Goal: Task Accomplishment & Management: Use online tool/utility

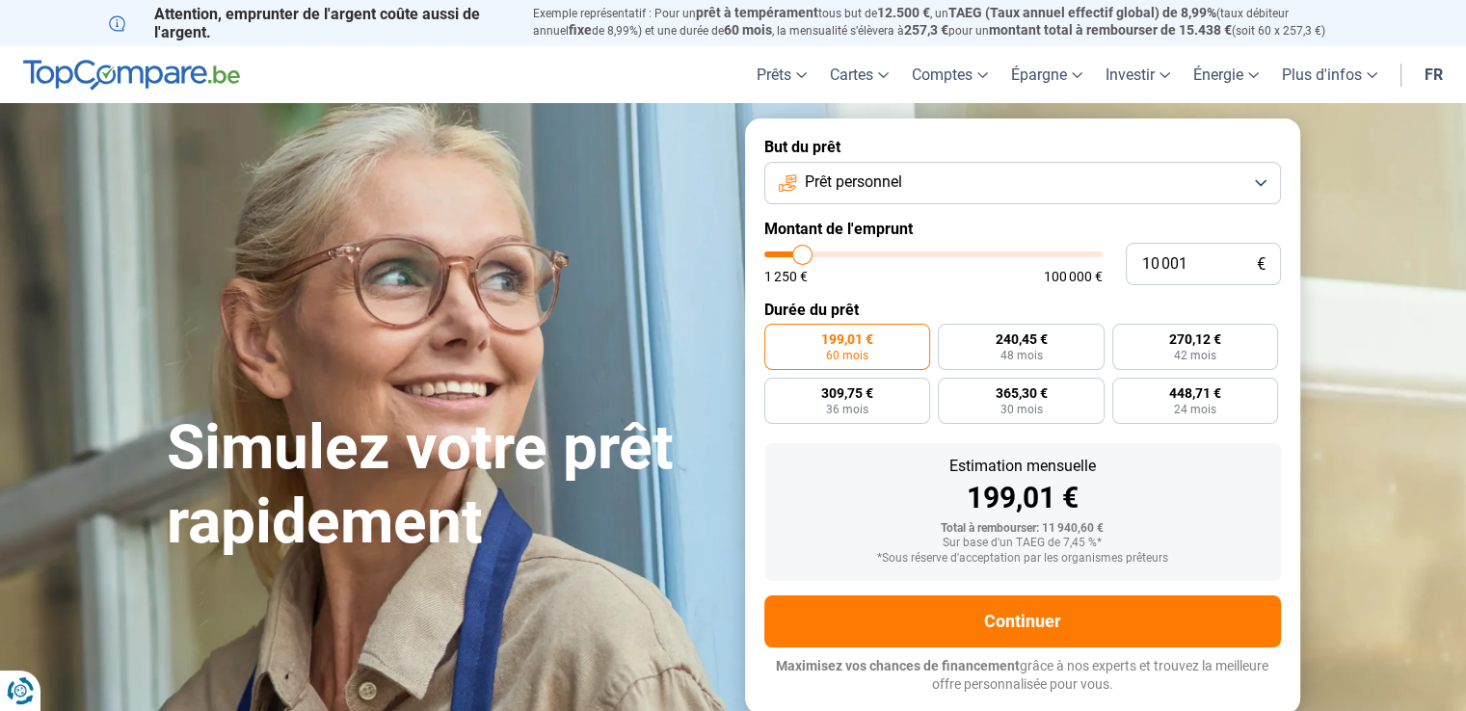
click at [1263, 178] on button "Prêt personnel" at bounding box center [1022, 183] width 517 height 42
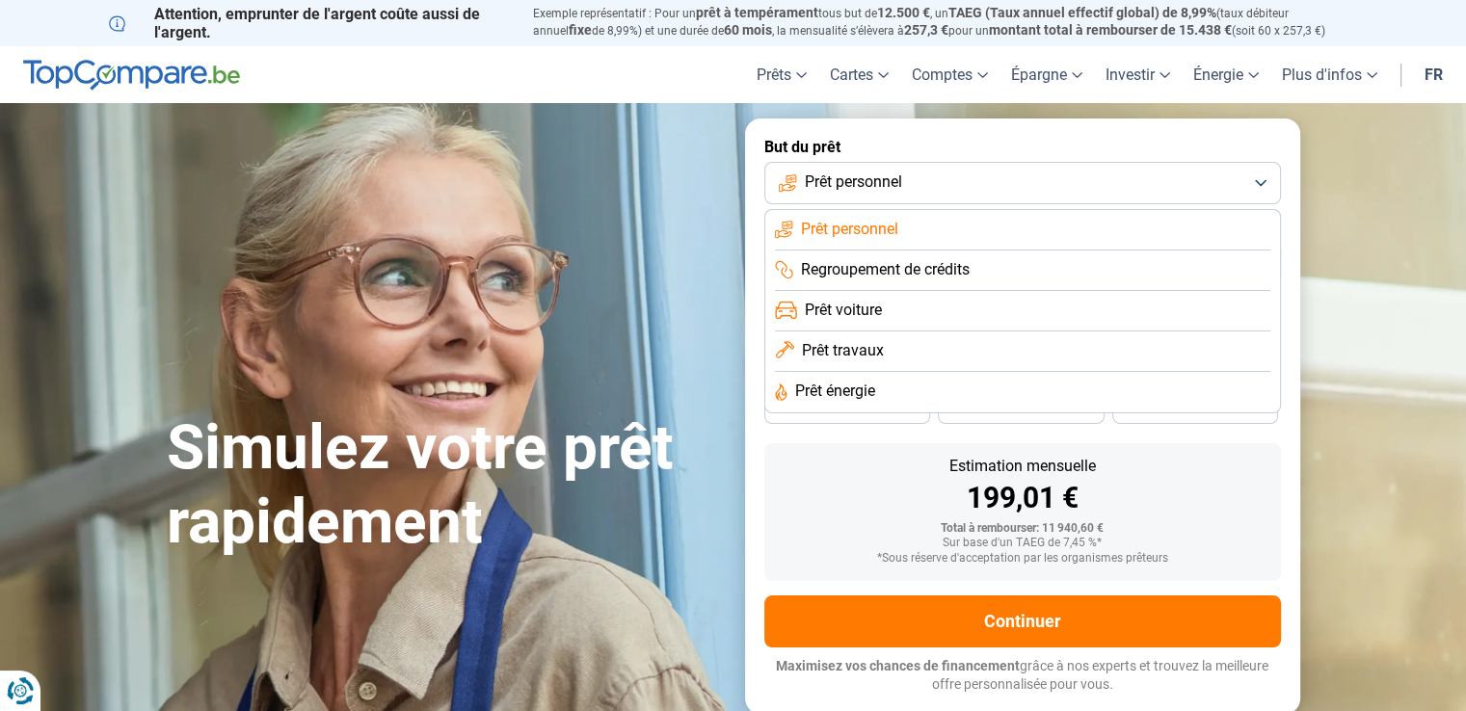
click at [1263, 178] on button "Prêt personnel" at bounding box center [1022, 183] width 517 height 42
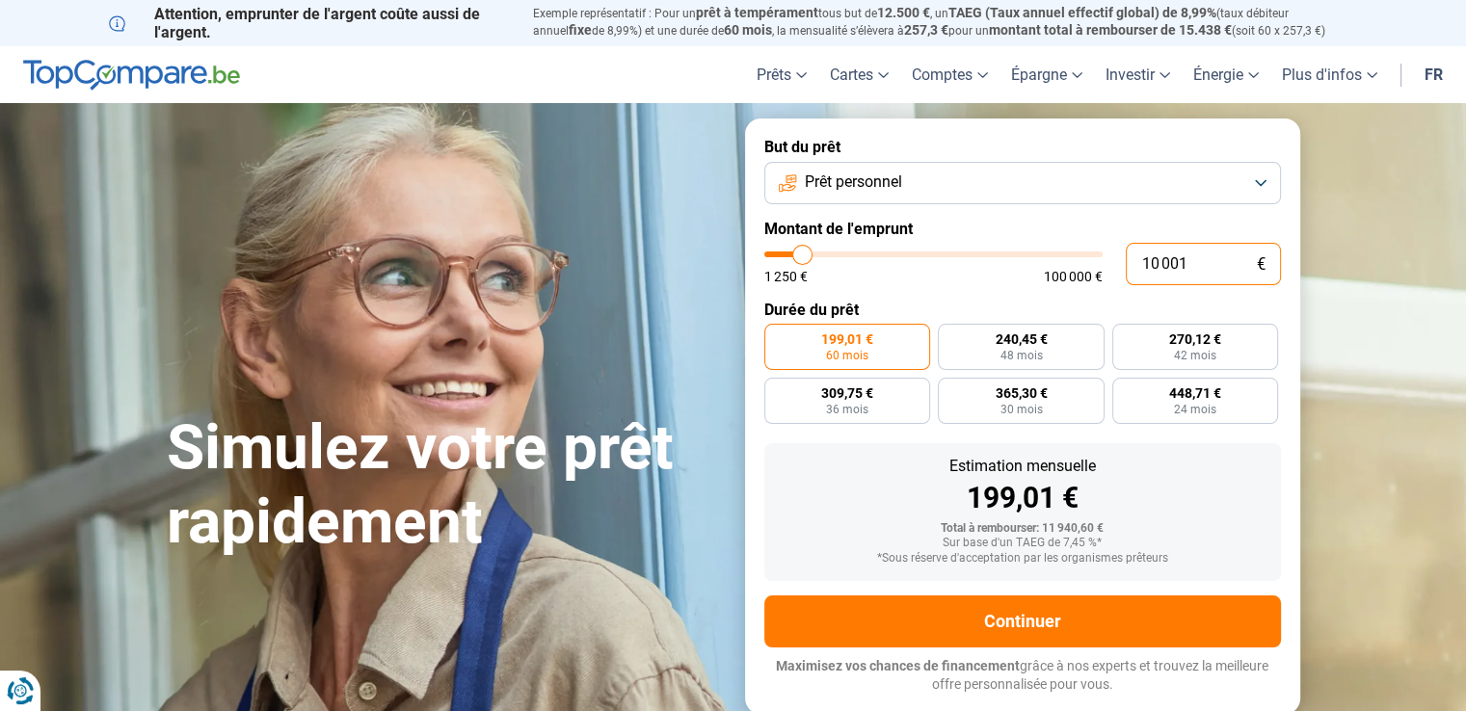
click at [1218, 260] on input "10 001" at bounding box center [1203, 264] width 155 height 42
type input "1 000"
type input "1250"
type input "100"
type input "1250"
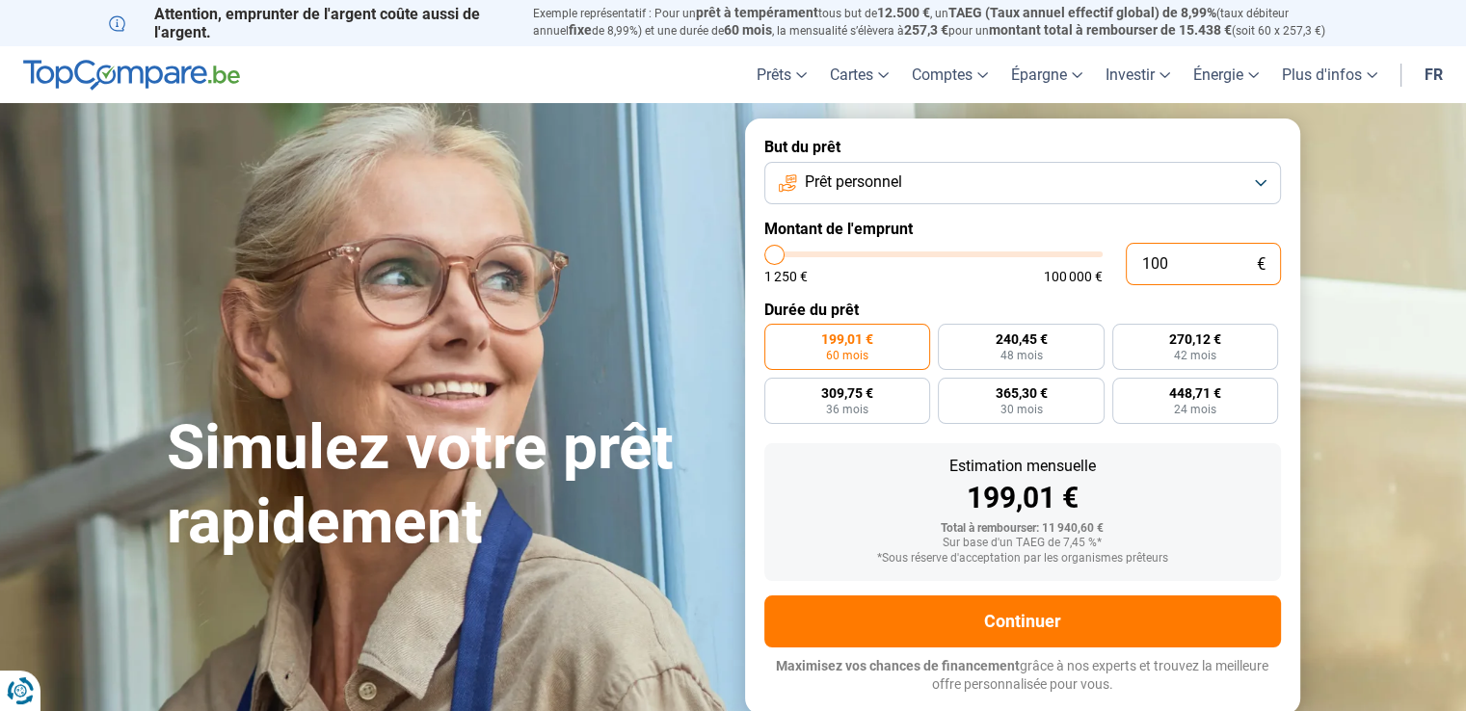
type input "10"
type input "1250"
type input "1"
type input "1250"
type input "13"
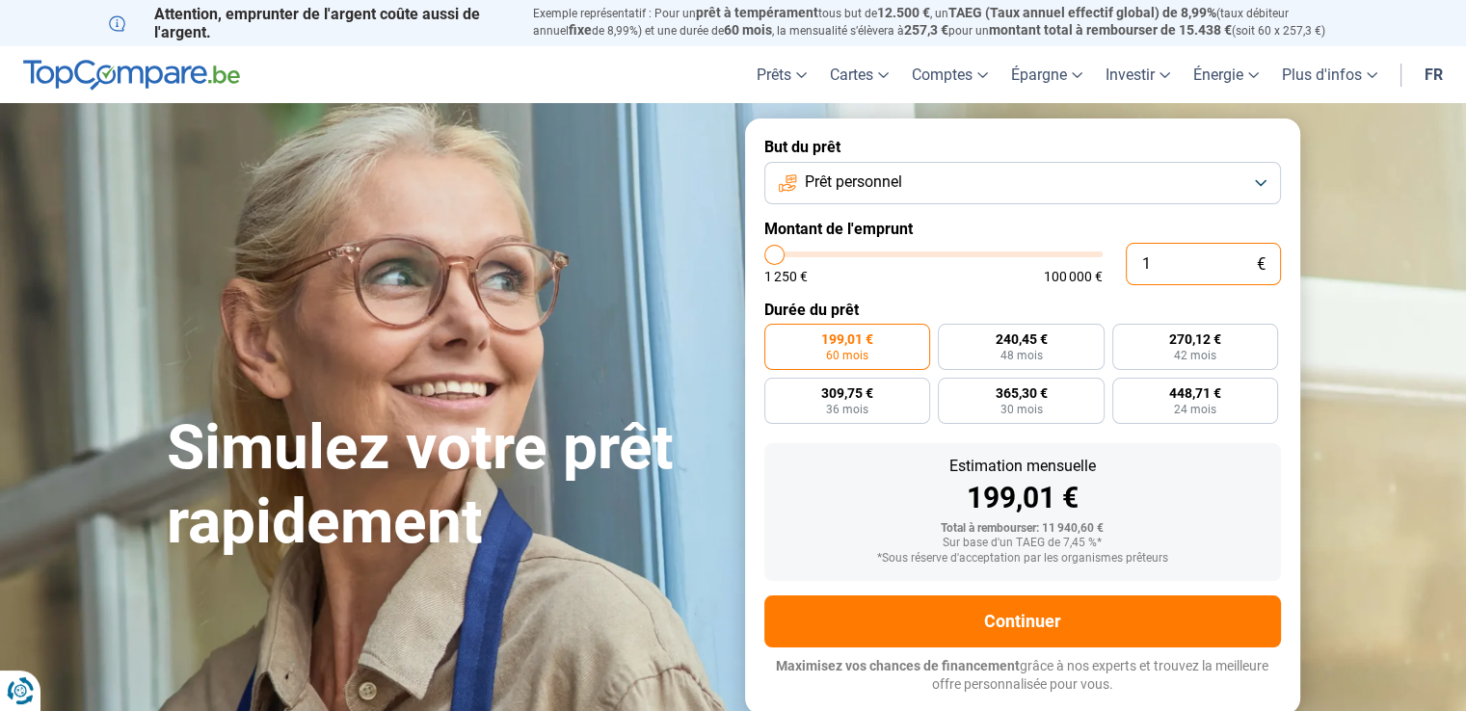
type input "1250"
type input "130"
type input "1250"
type input "1 300"
type input "1250"
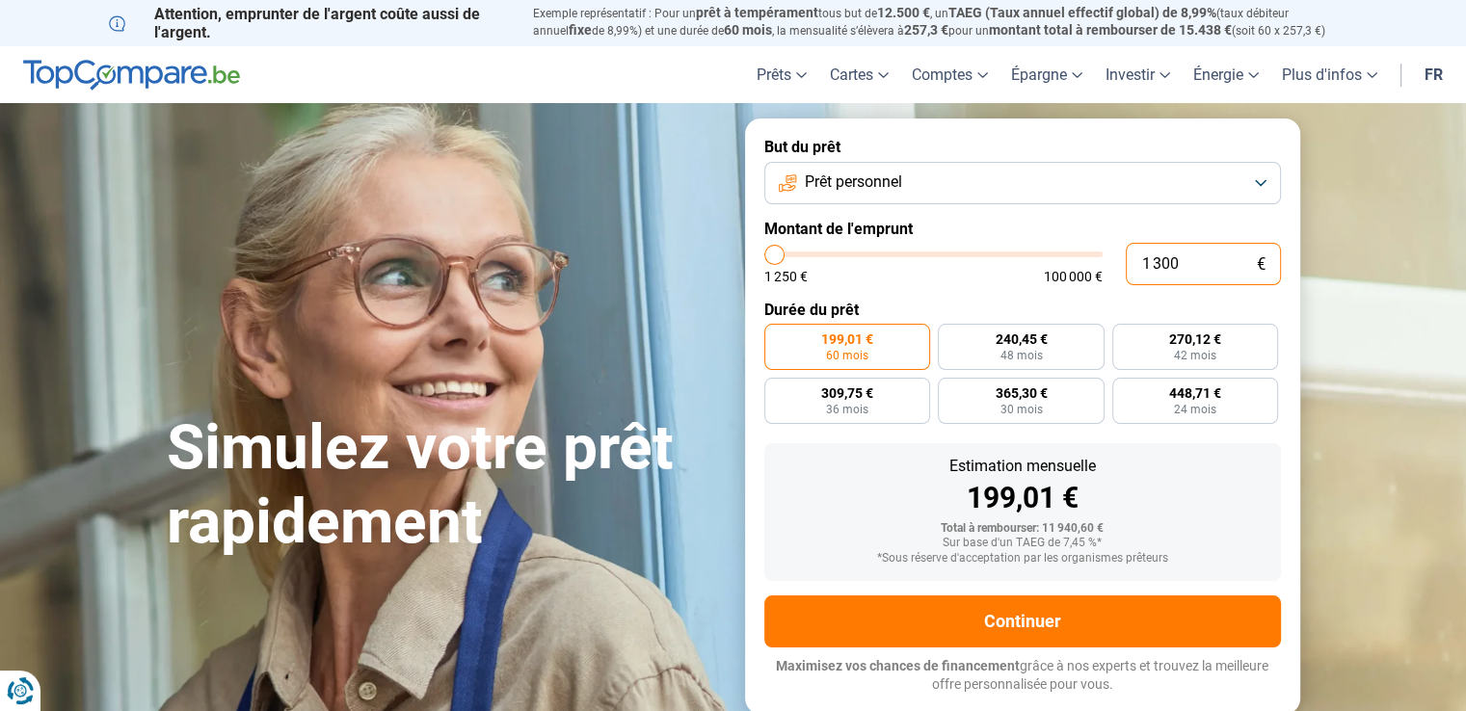
type input "13 000"
type input "13000"
type input "13 000"
click at [849, 410] on span "36 mois" at bounding box center [847, 410] width 42 height 12
click at [777, 390] on input "402,63 € 36 mois" at bounding box center [770, 384] width 13 height 13
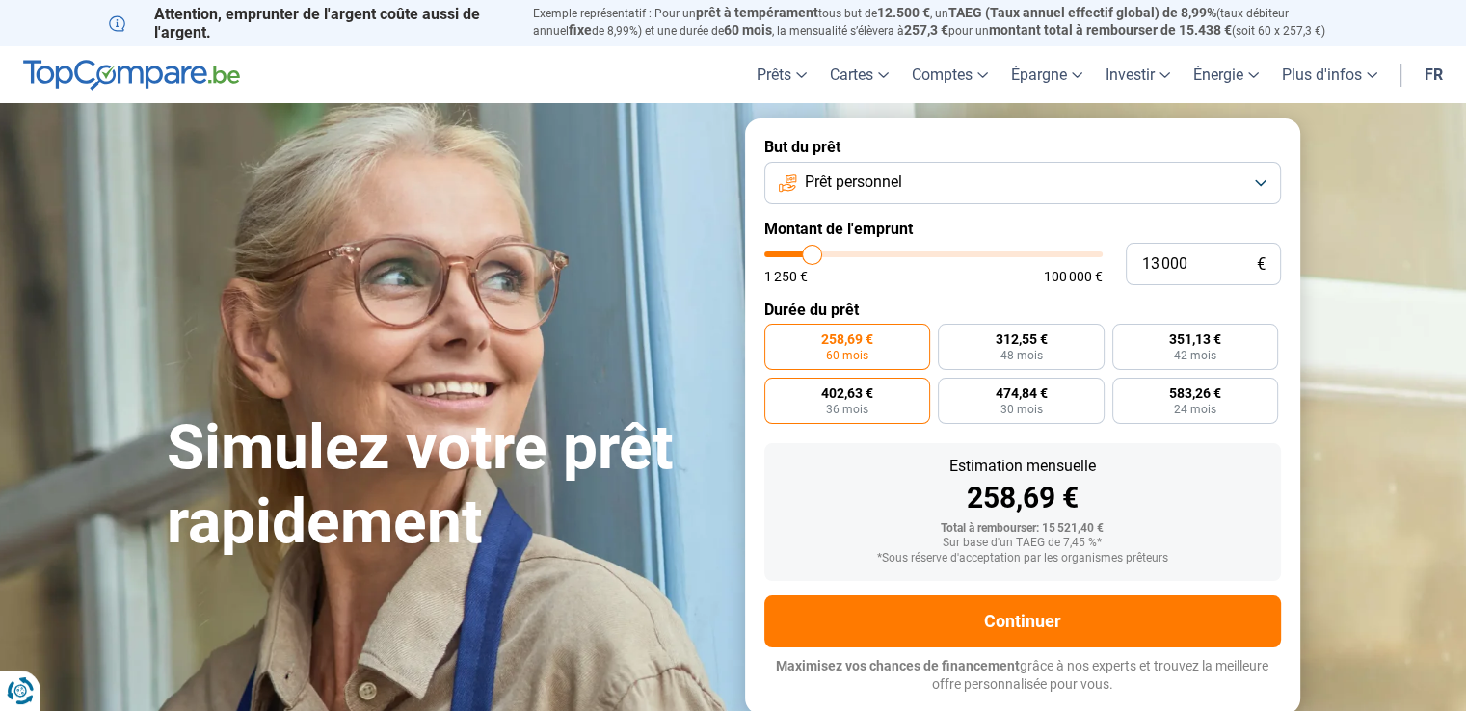
radio input "true"
click at [1192, 267] on input "10 001" at bounding box center [1203, 264] width 155 height 42
type input "1 000"
type input "1250"
type input "100"
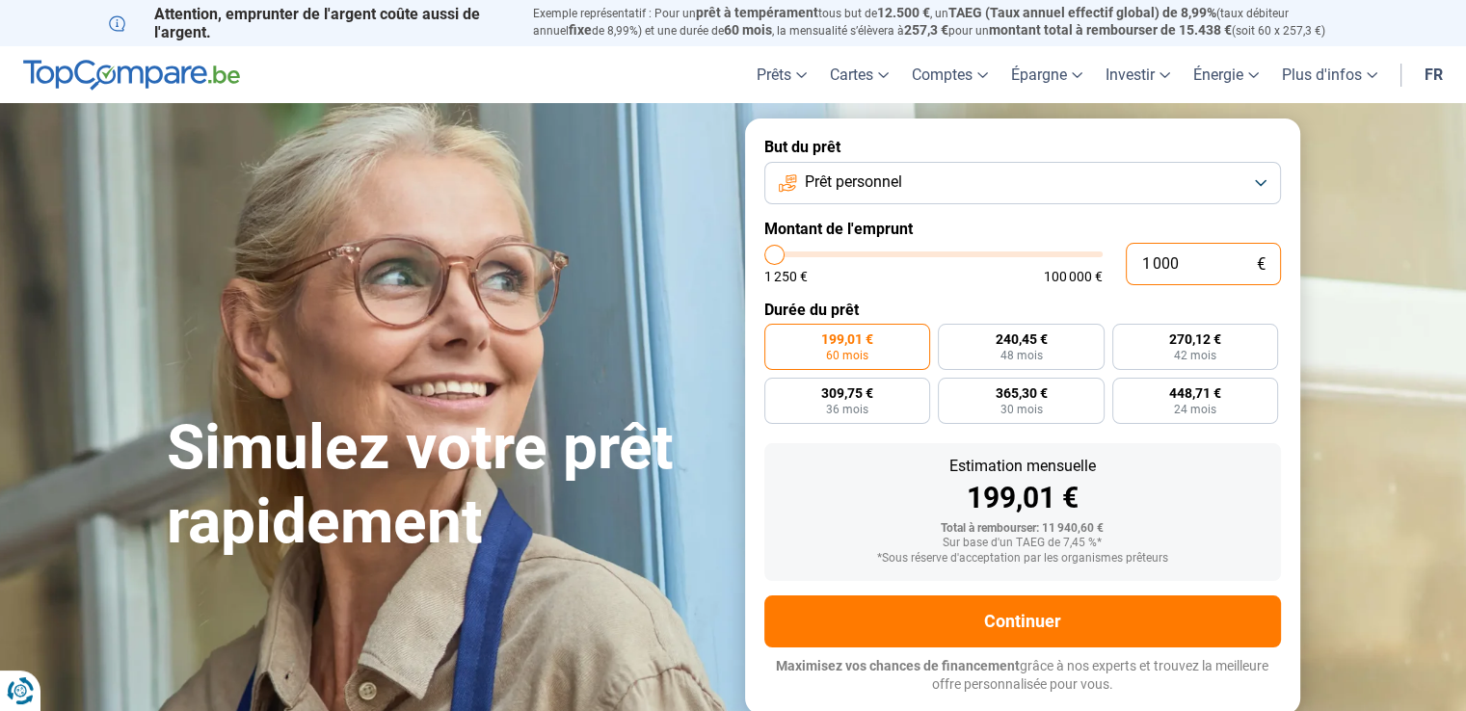
type input "1250"
type input "10"
type input "1250"
type input "1"
type input "1250"
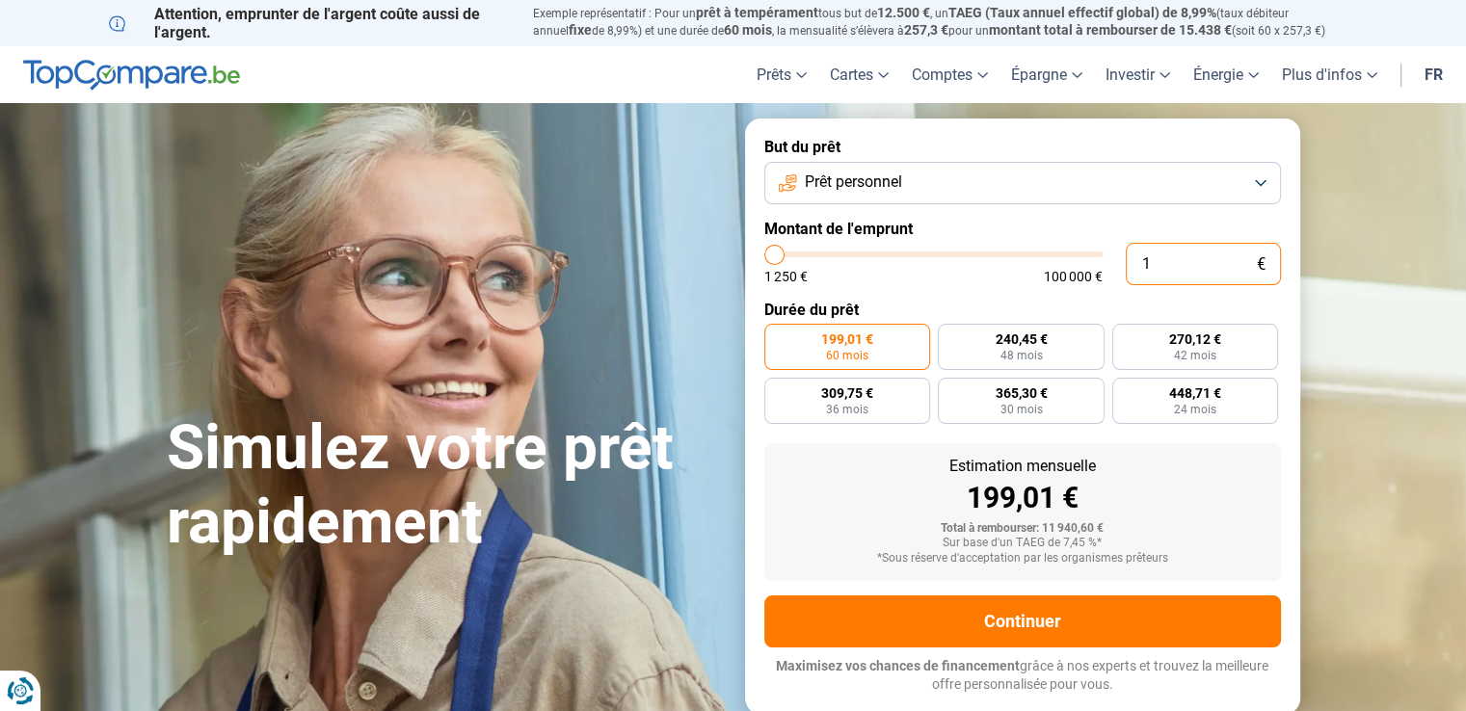
type input "0"
type input "1250"
type input "1 250"
type input "1250"
radio input "true"
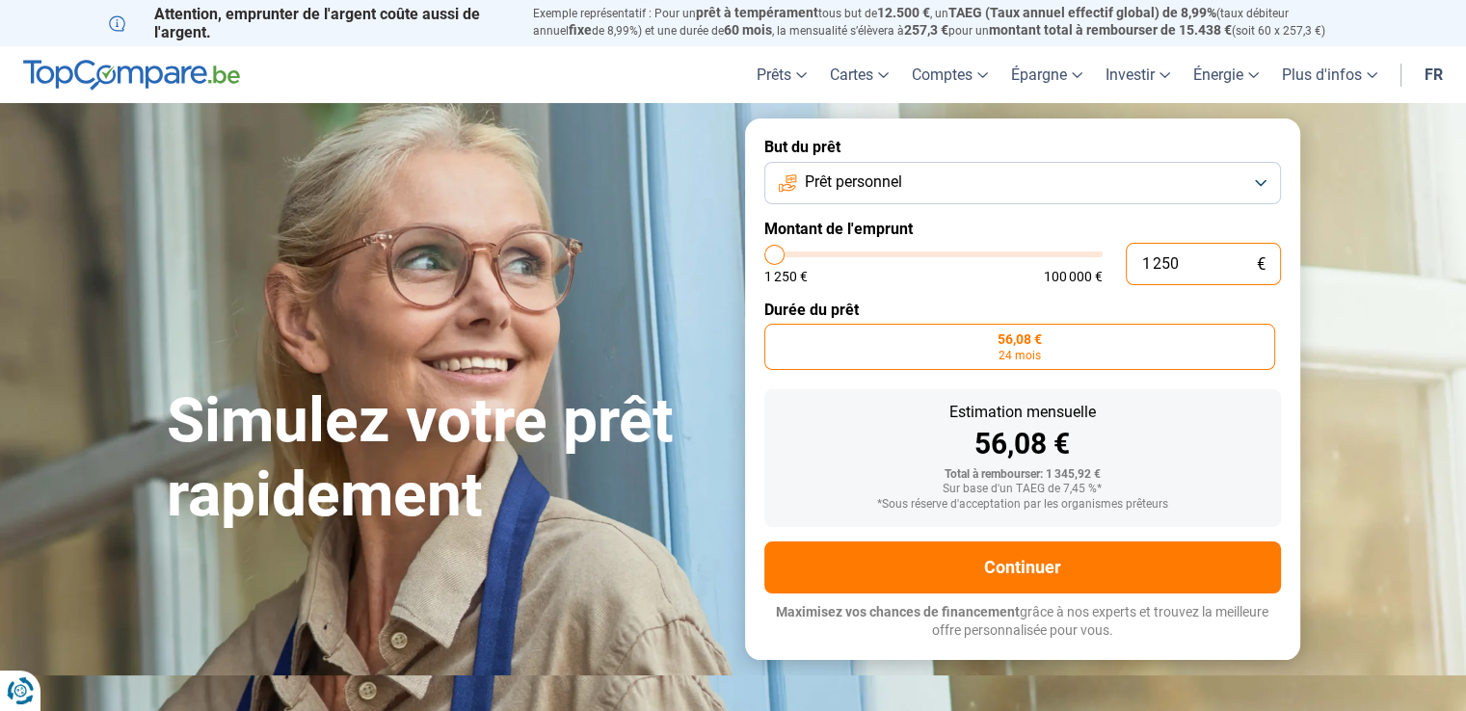
type input "12 501"
type input "12500"
type input "125 013"
type input "100000"
type input "100 000"
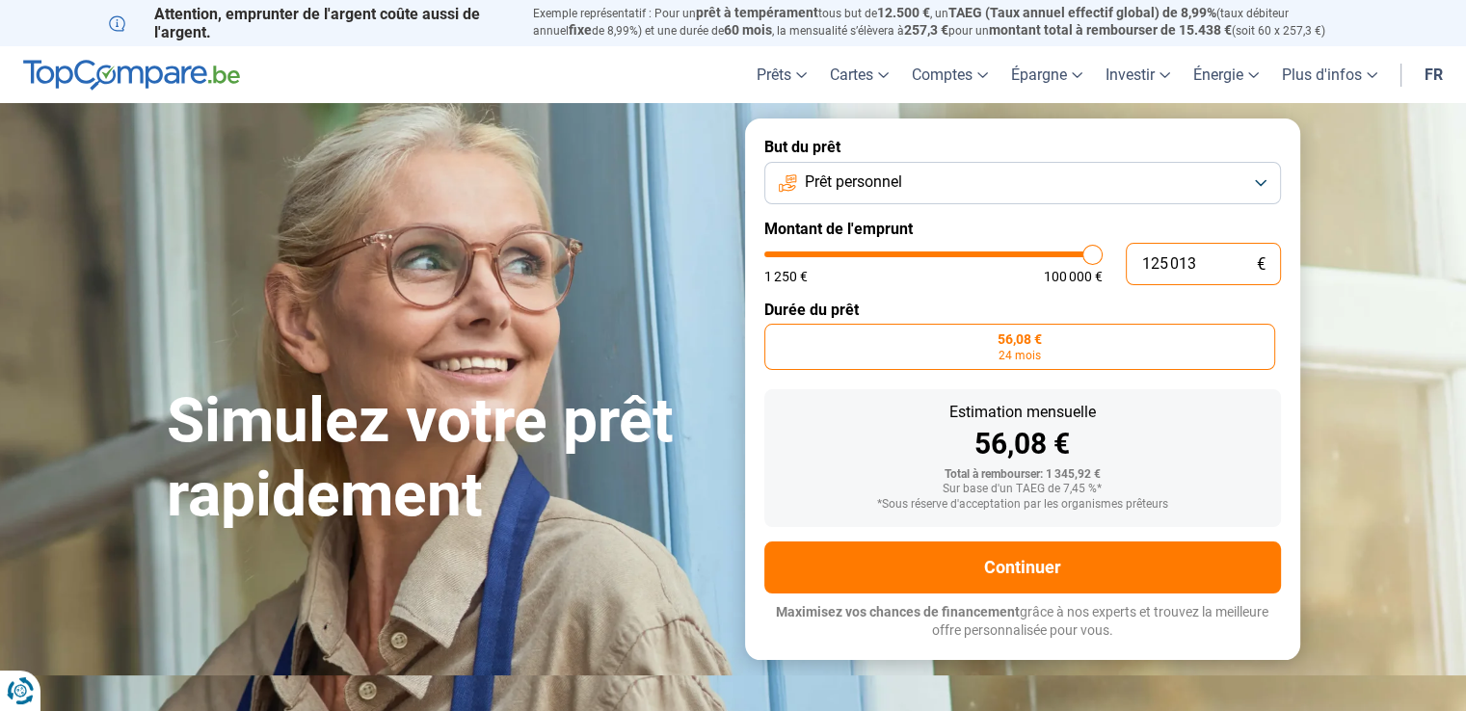
type input "100000"
radio input "false"
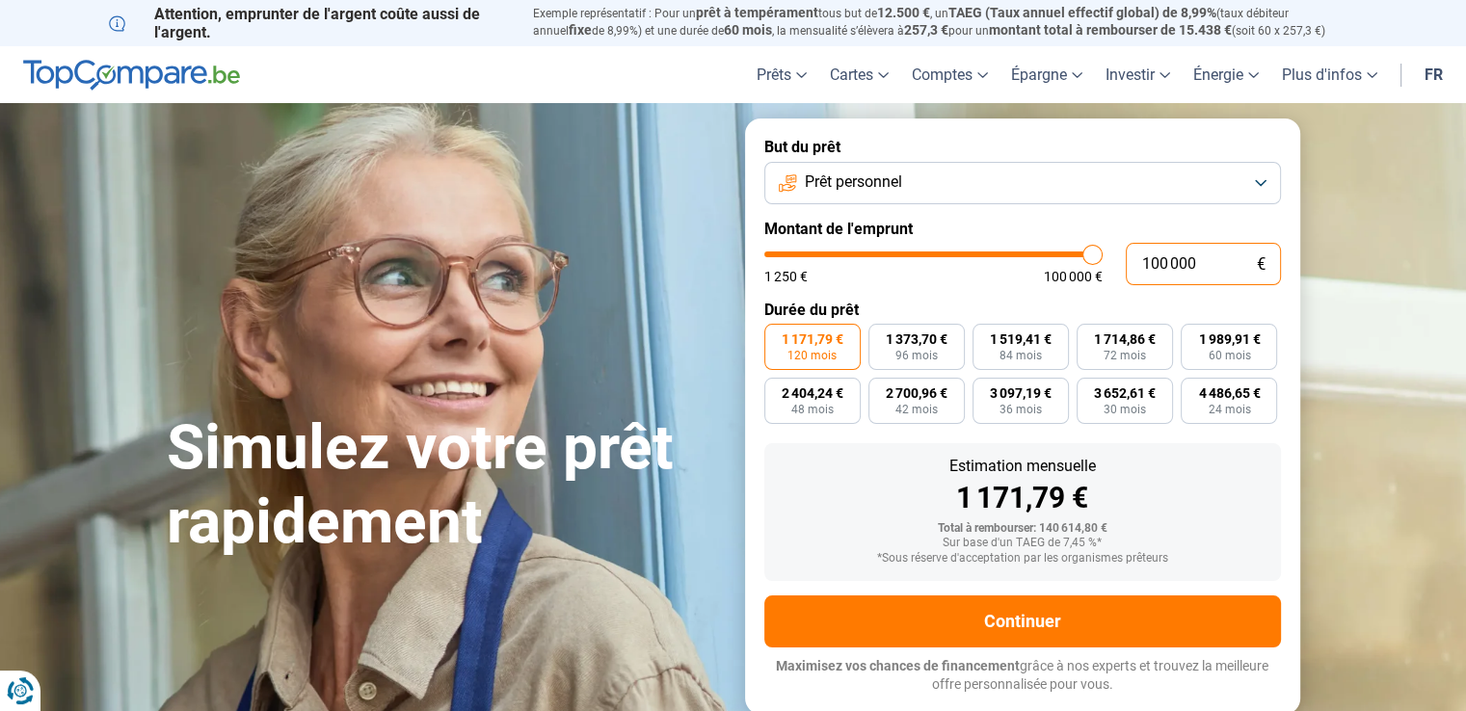
click at [1195, 267] on input "100 000" at bounding box center [1203, 264] width 155 height 42
type input "10 000"
type input "10000"
type input "1 000"
type input "1250"
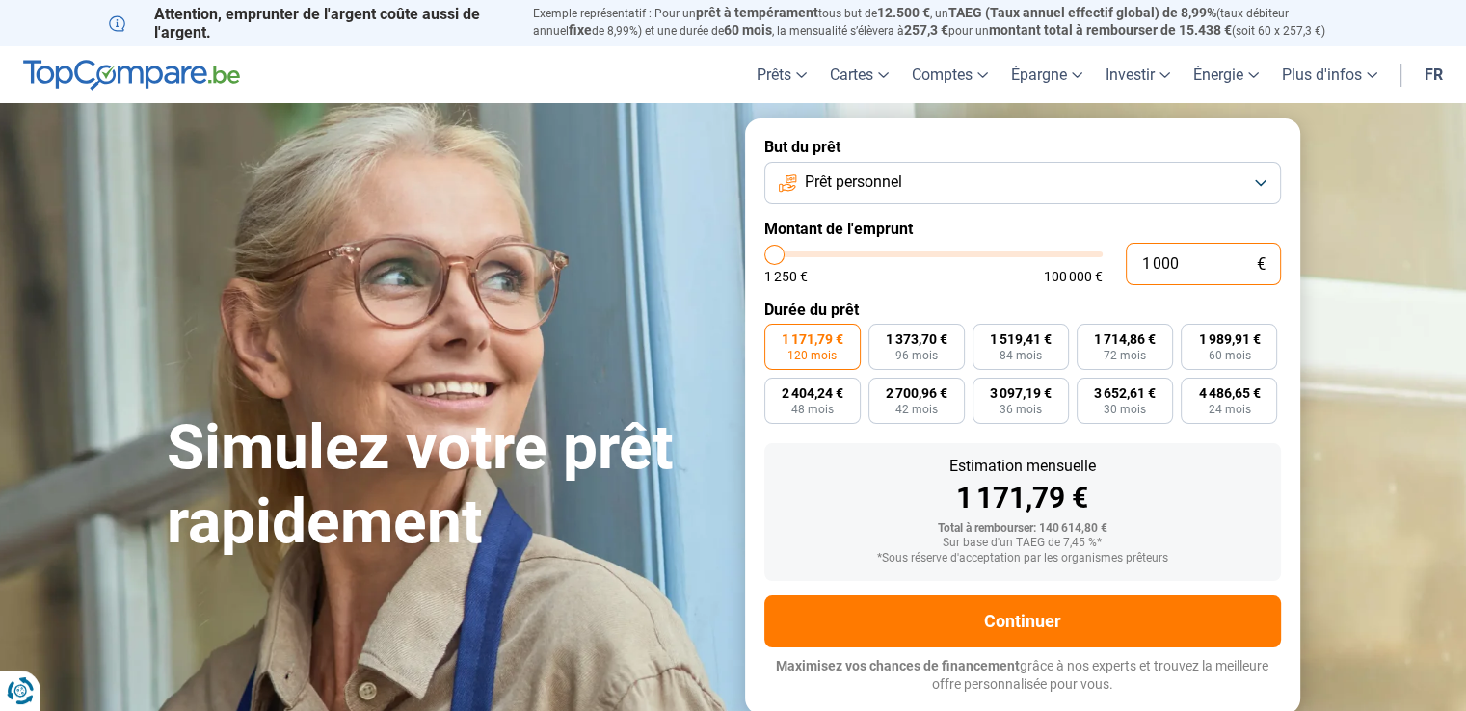
type input "100"
type input "1250"
type input "10"
type input "1250"
type input "1"
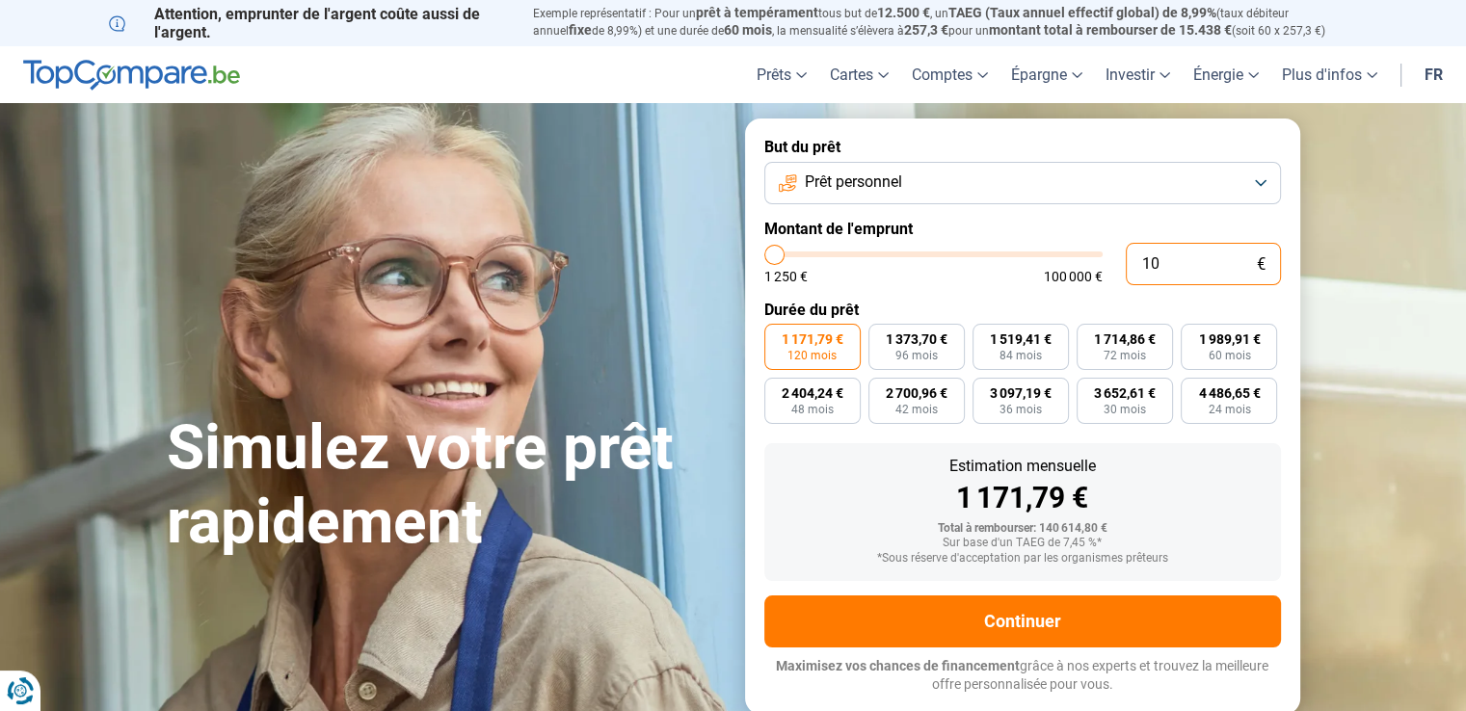
type input "1250"
type input "1 250"
type input "1250"
radio input "true"
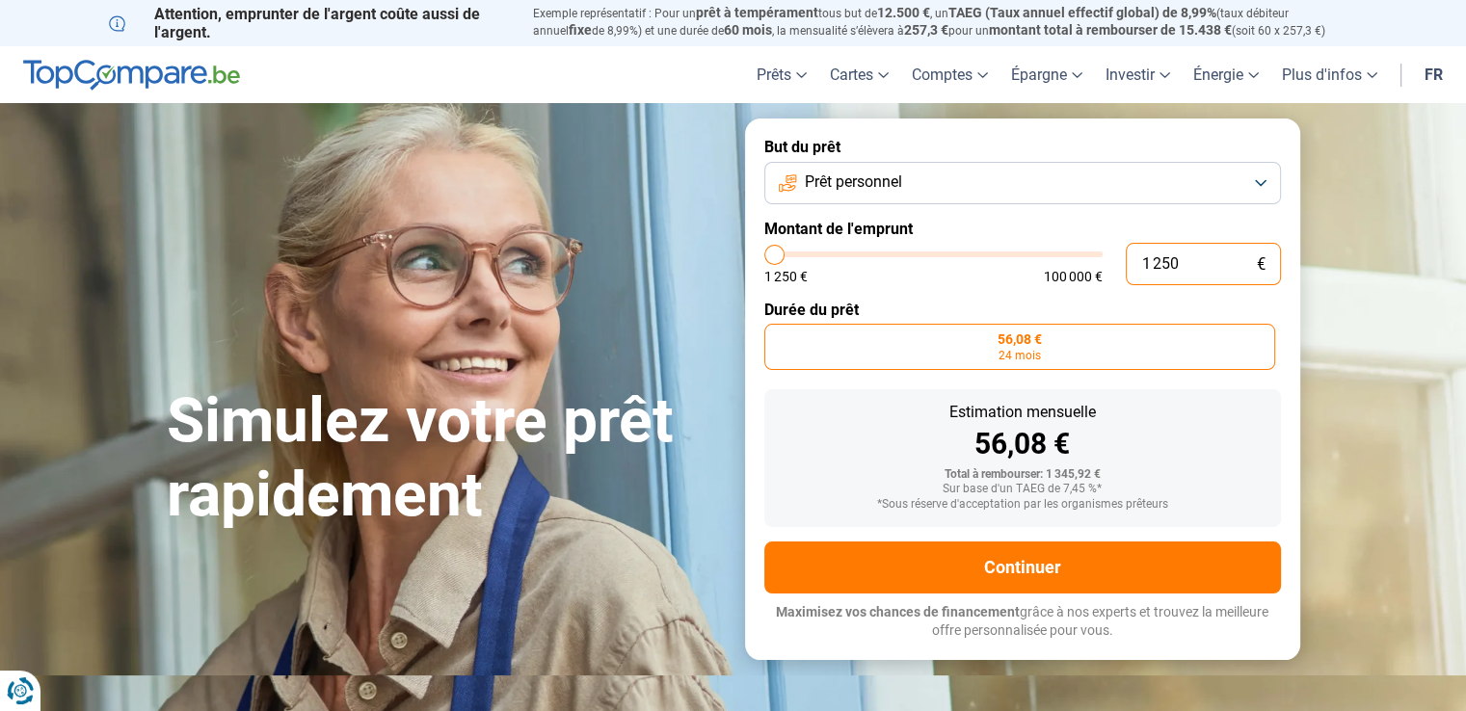
type input "12 503"
type input "12500"
type input "125 030"
type input "100000"
type input "100 000"
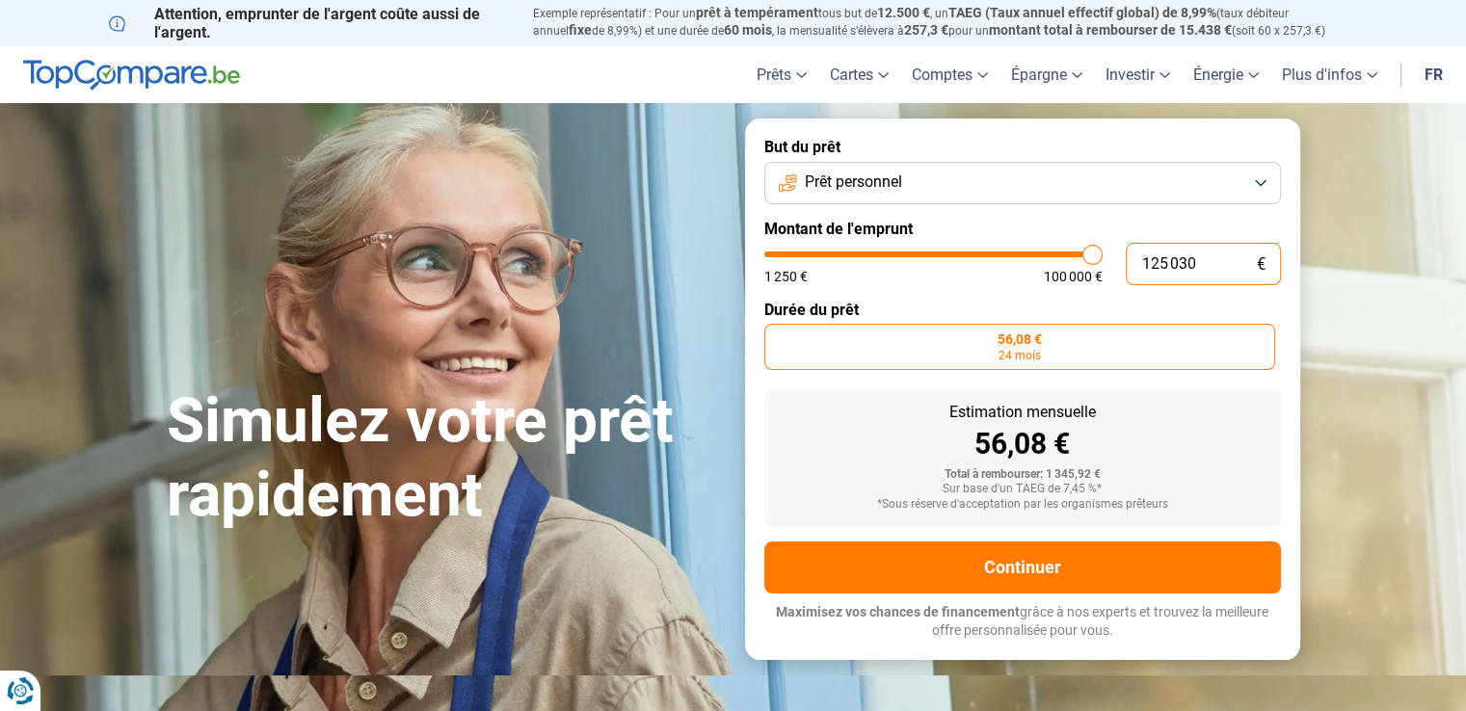
type input "100000"
radio input "false"
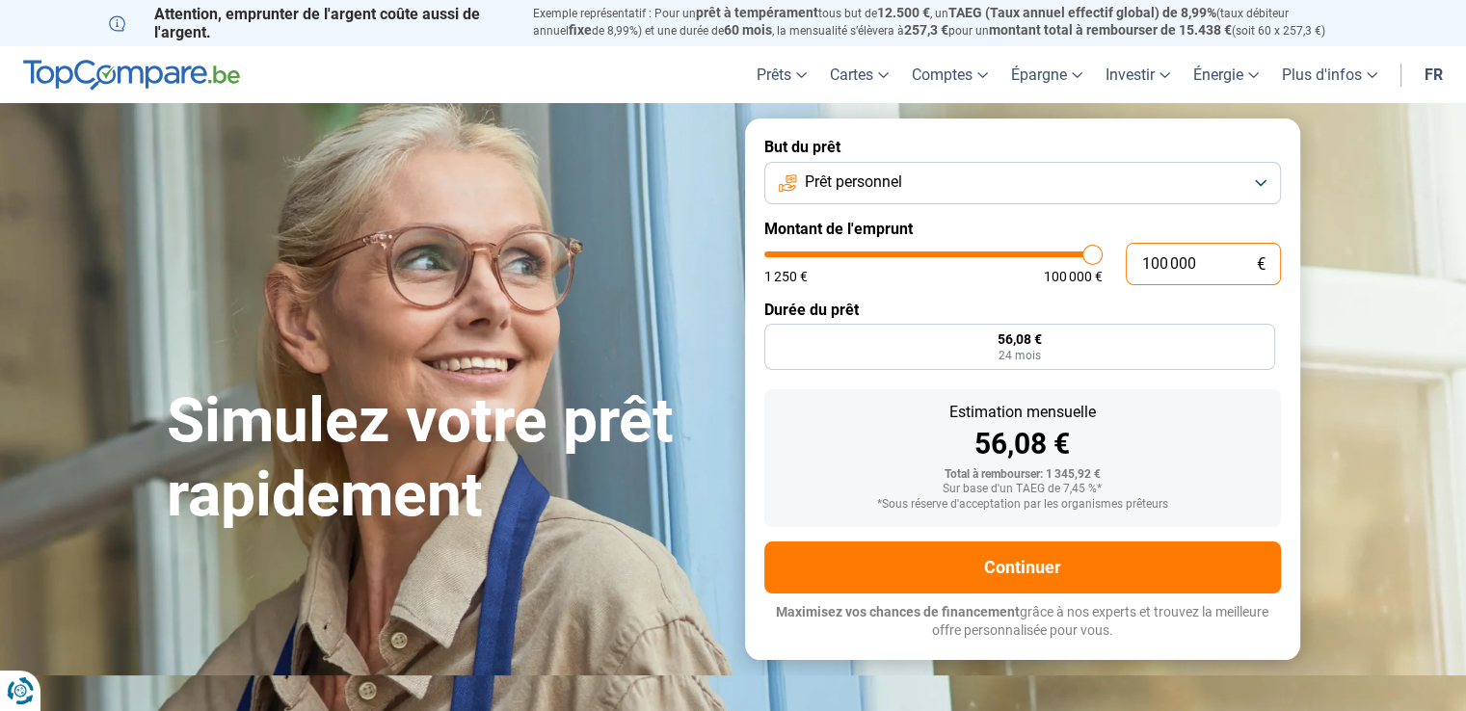
type input "10 000"
type input "10000"
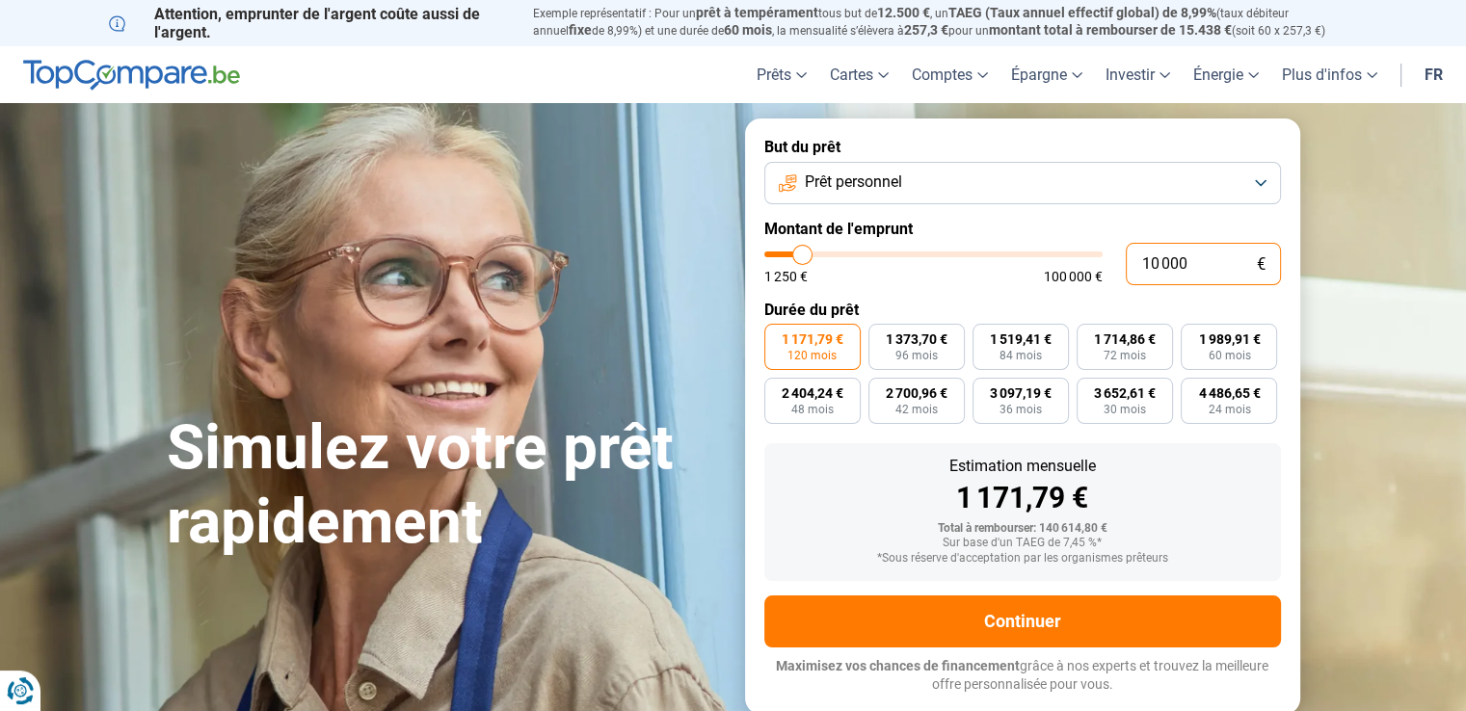
type input "1 000"
type input "1250"
type input "100"
type input "1250"
type input "10"
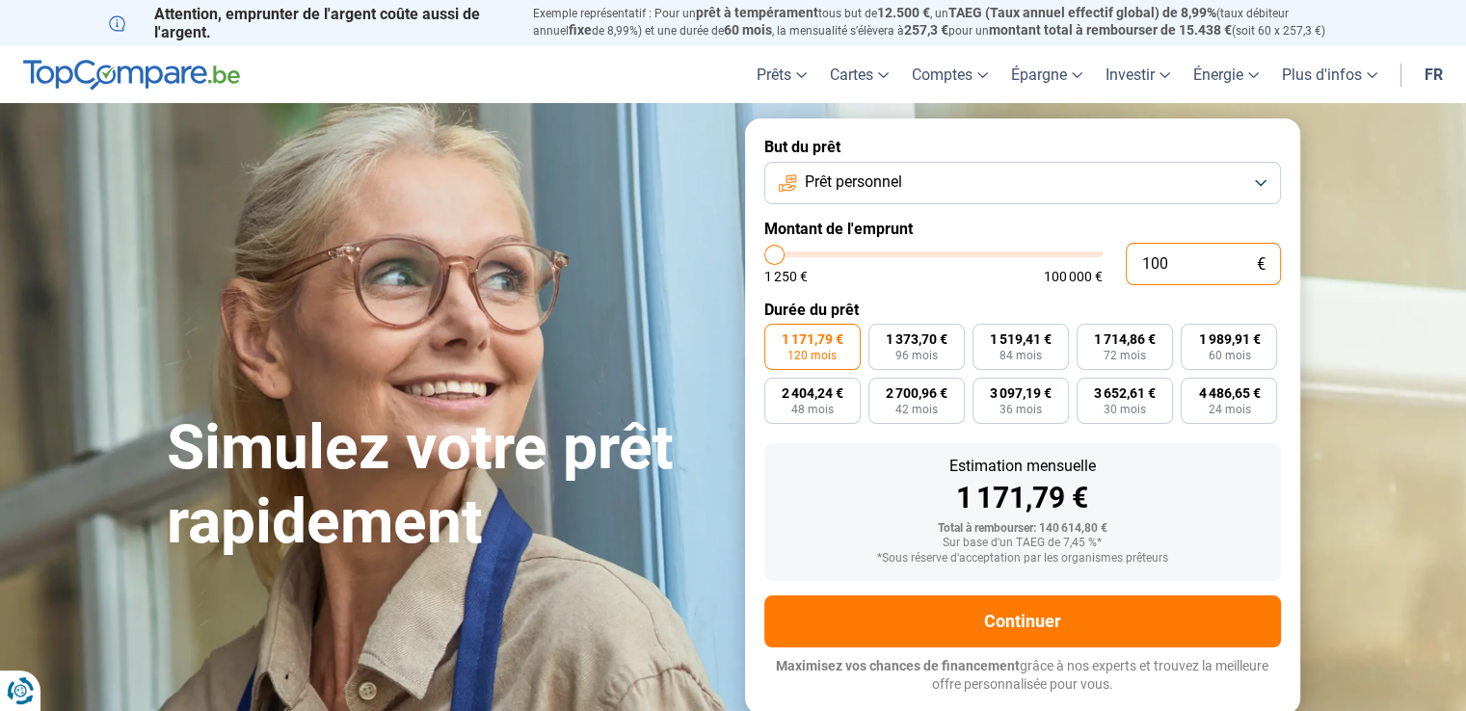
type input "1250"
type input "1"
type input "1250"
type input "0"
type input "1250"
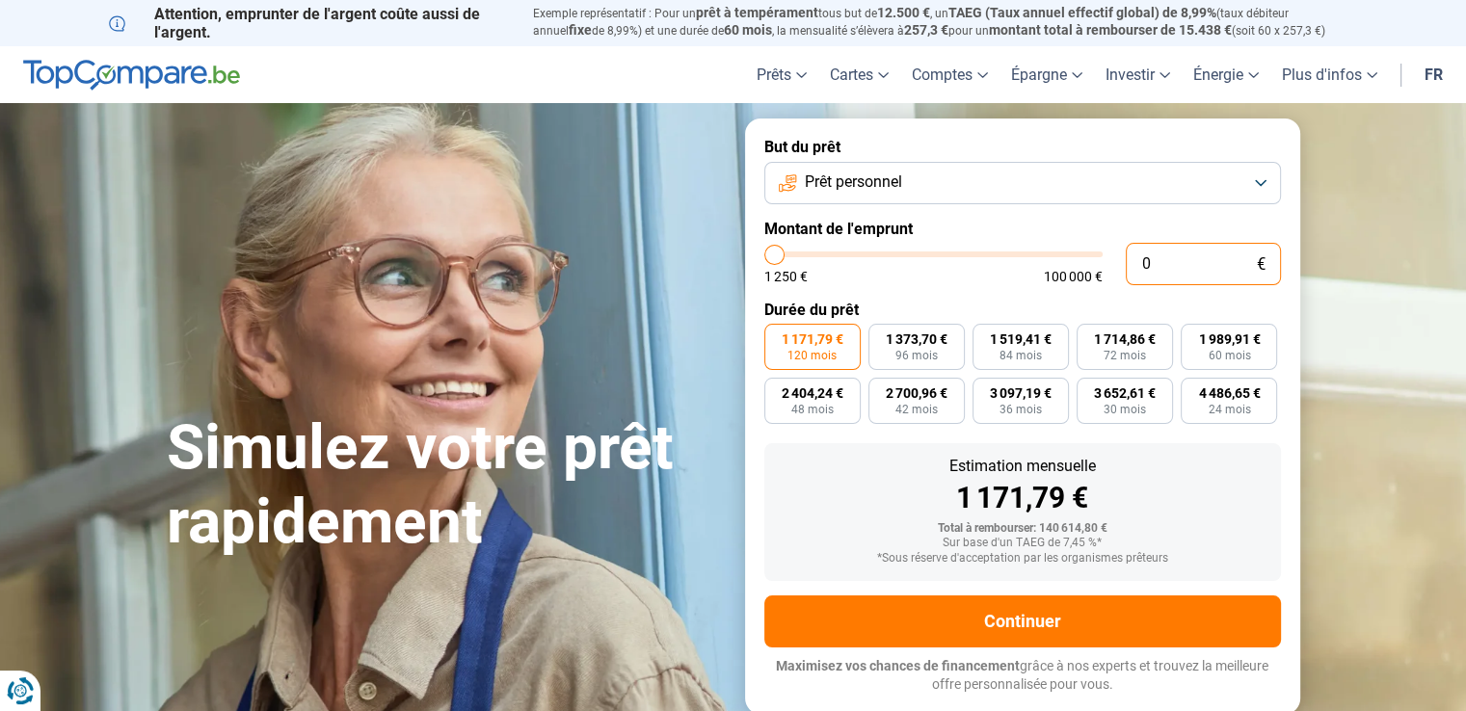
type input "1"
type input "1250"
type input "13"
type input "1250"
type input "130"
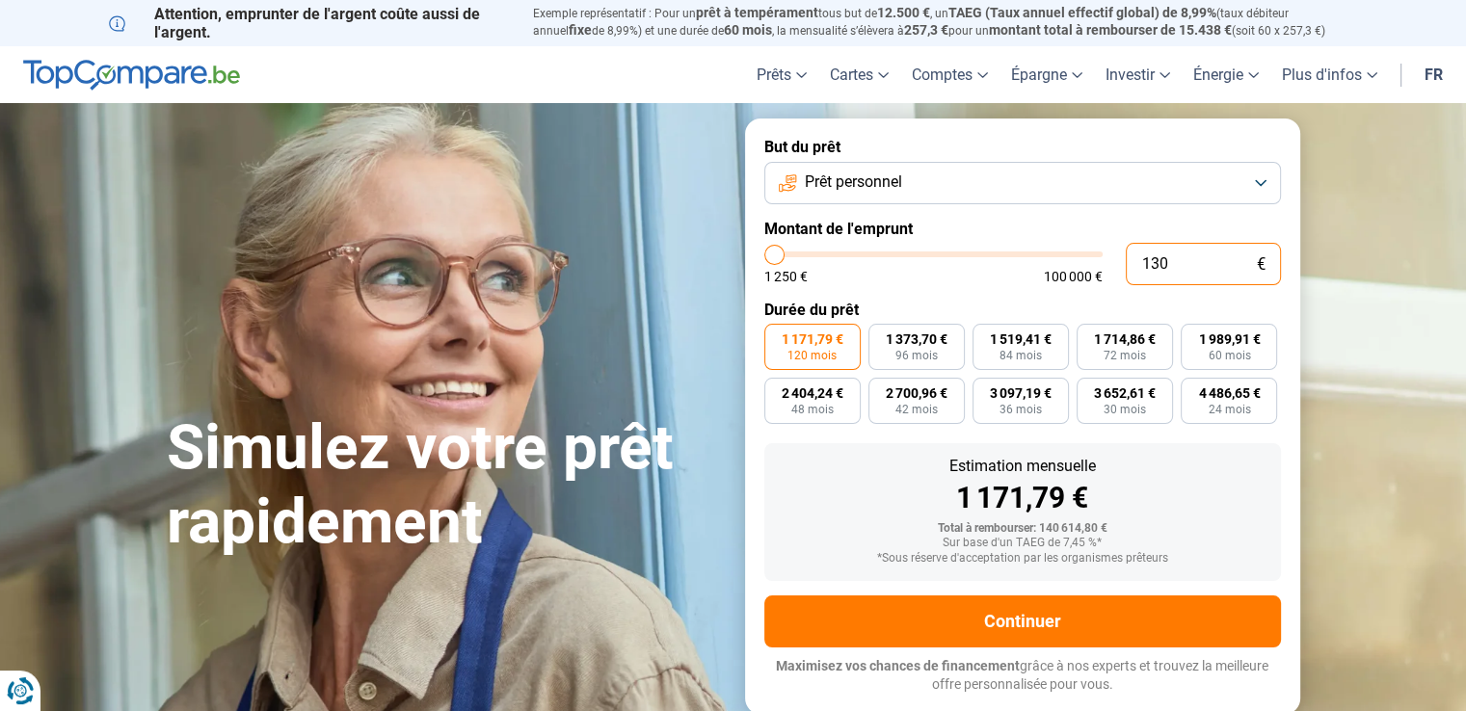
type input "1250"
type input "1 300"
type input "1250"
type input "13 000"
type input "13000"
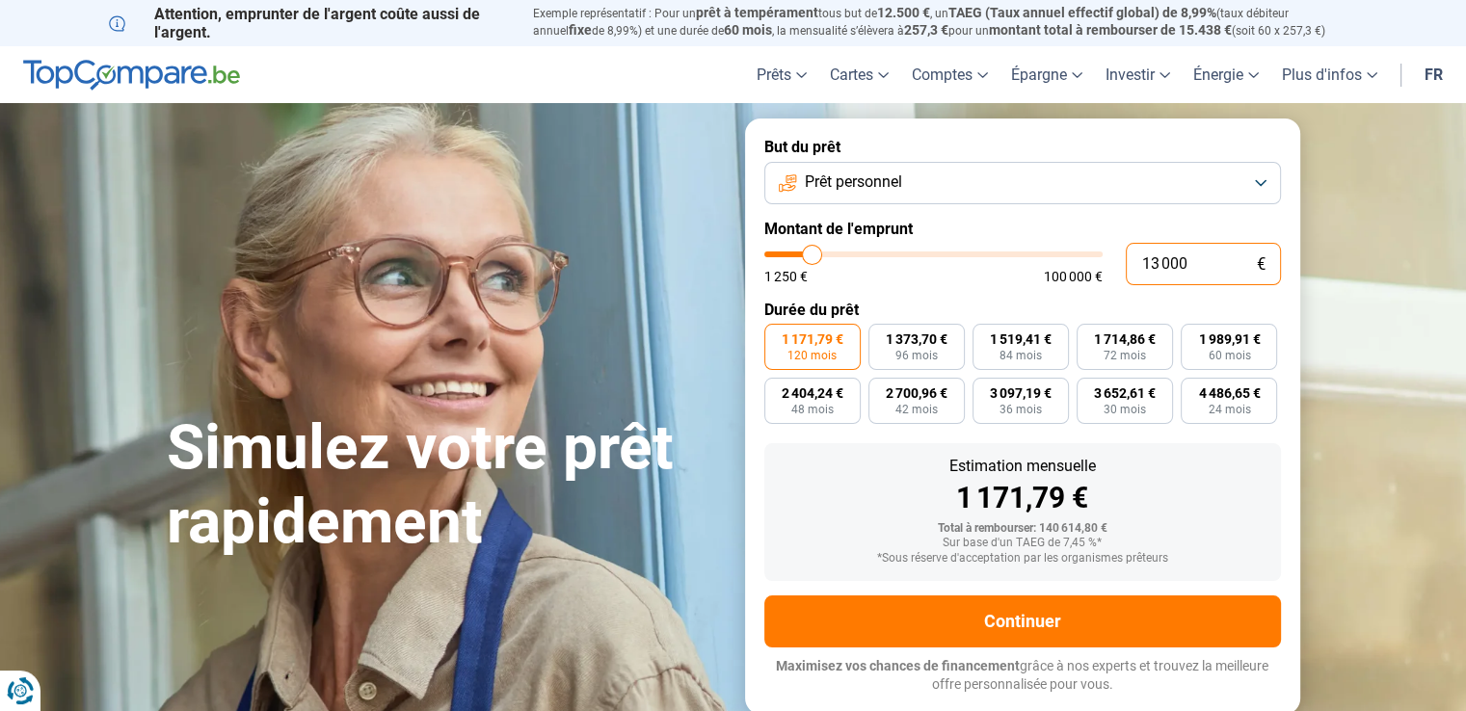
radio input "true"
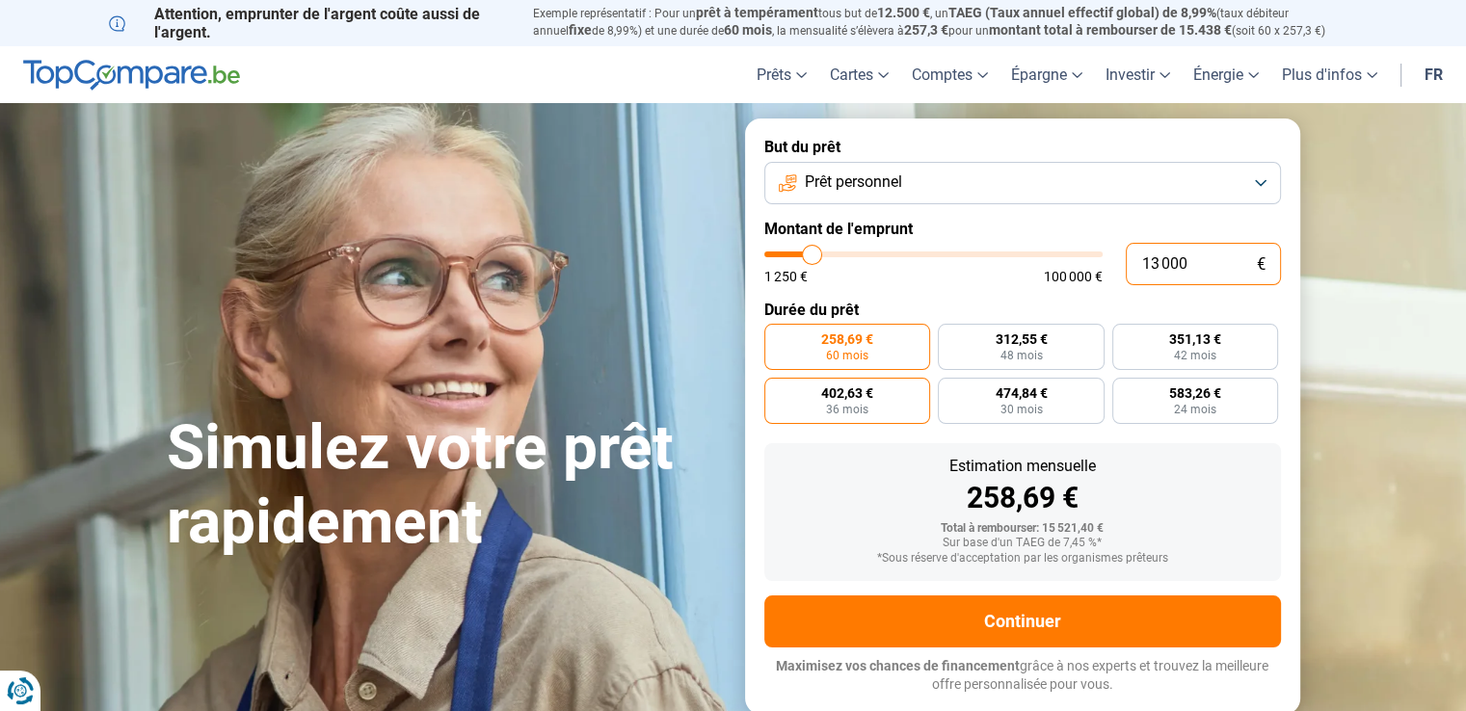
type input "13 000"
click at [881, 387] on label "402,63 € 36 mois" at bounding box center [847, 401] width 167 height 46
click at [777, 387] on input "402,63 € 36 mois" at bounding box center [770, 384] width 13 height 13
radio input "true"
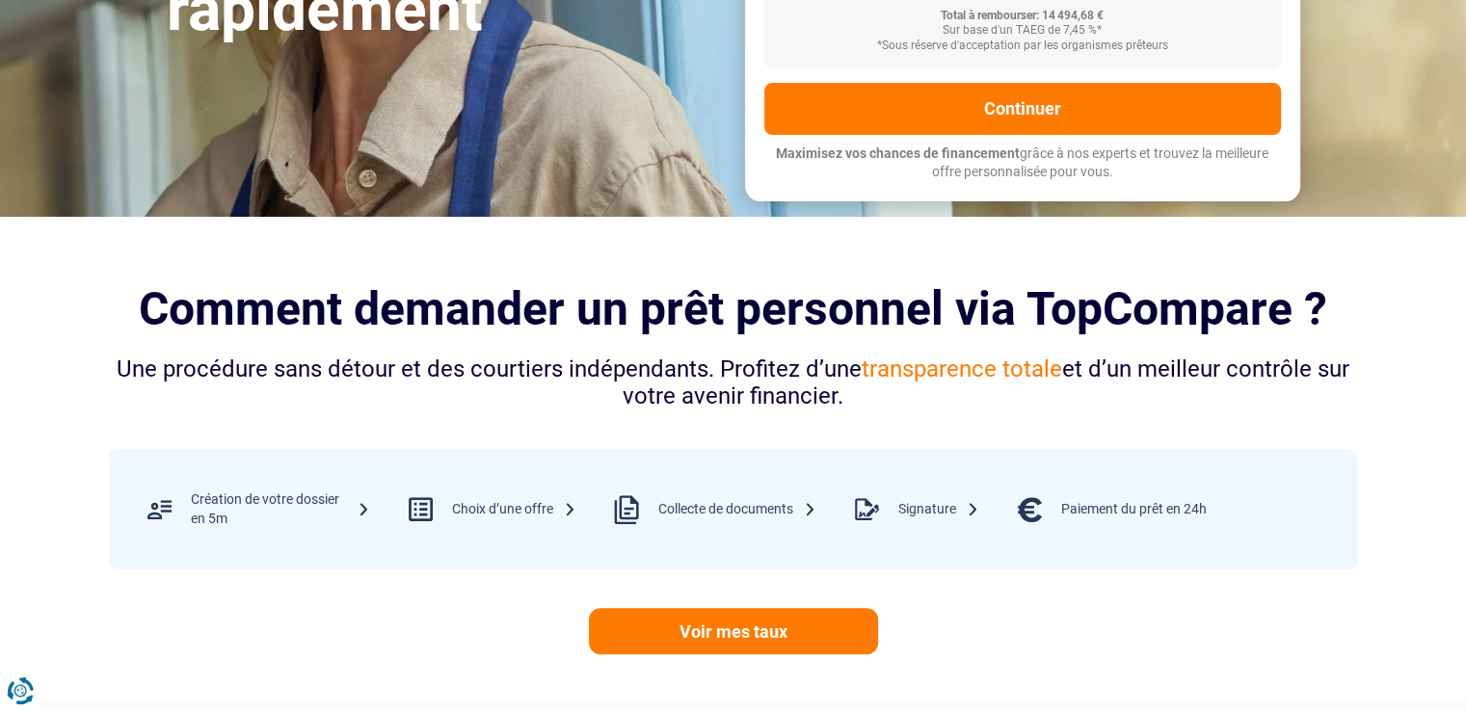
scroll to position [474, 0]
